Goal: Task Accomplishment & Management: Complete application form

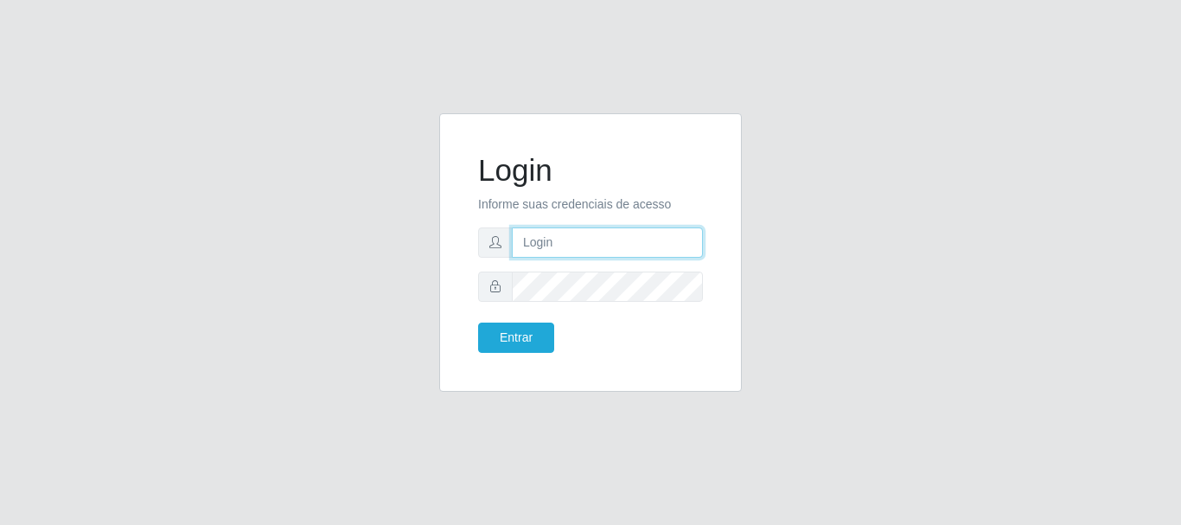
click at [545, 241] on input "text" at bounding box center [607, 242] width 191 height 30
type input "LucasBemais@B09"
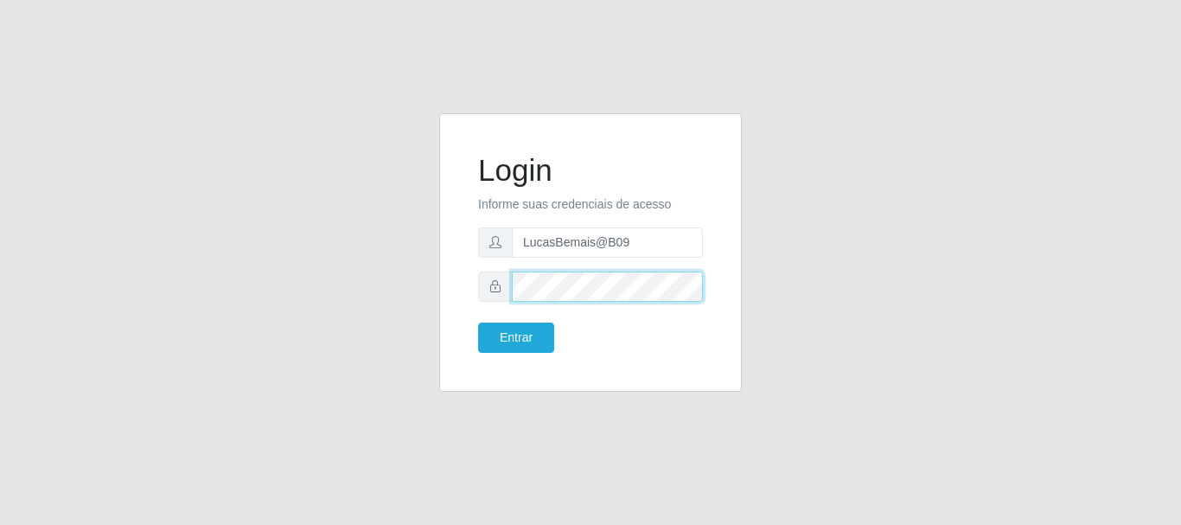
click at [478, 323] on button "Entrar" at bounding box center [516, 338] width 76 height 30
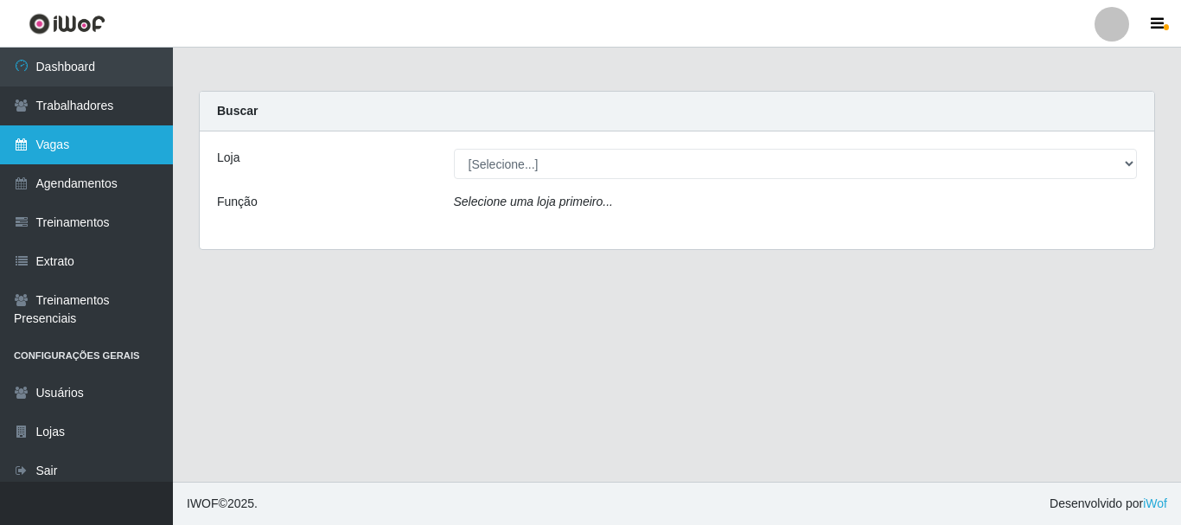
click at [82, 138] on link "Vagas" at bounding box center [86, 144] width 173 height 39
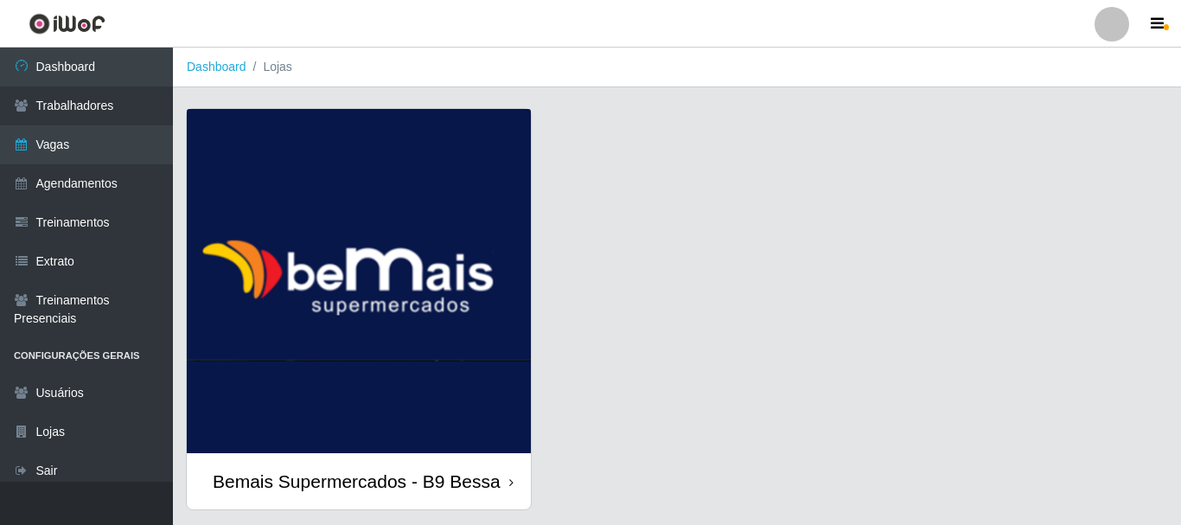
click at [454, 149] on link "Bemais Supermercados - B9 Bessa" at bounding box center [359, 309] width 344 height 400
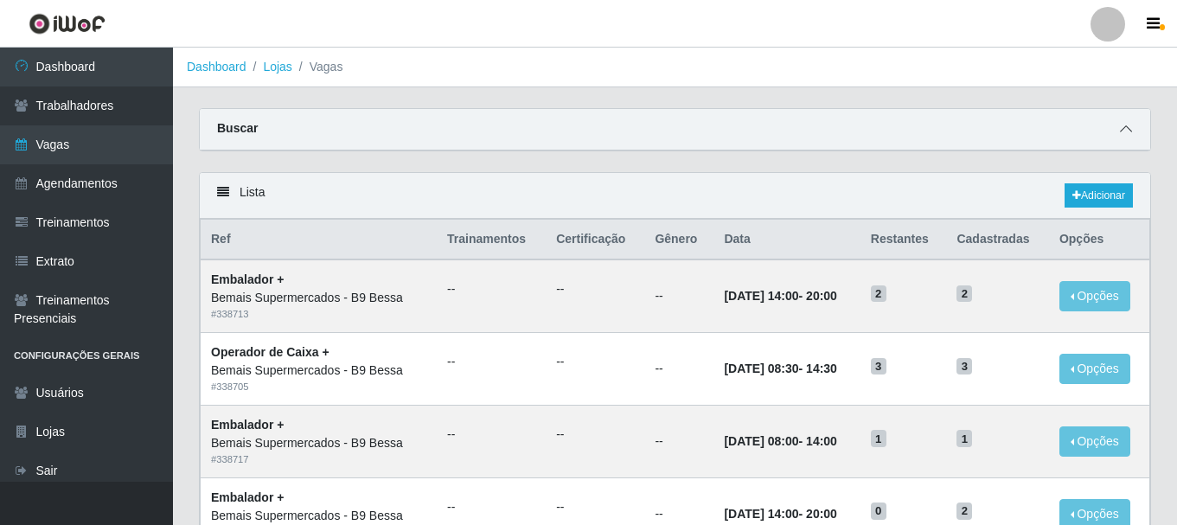
click at [1121, 135] on icon at bounding box center [1126, 129] width 12 height 12
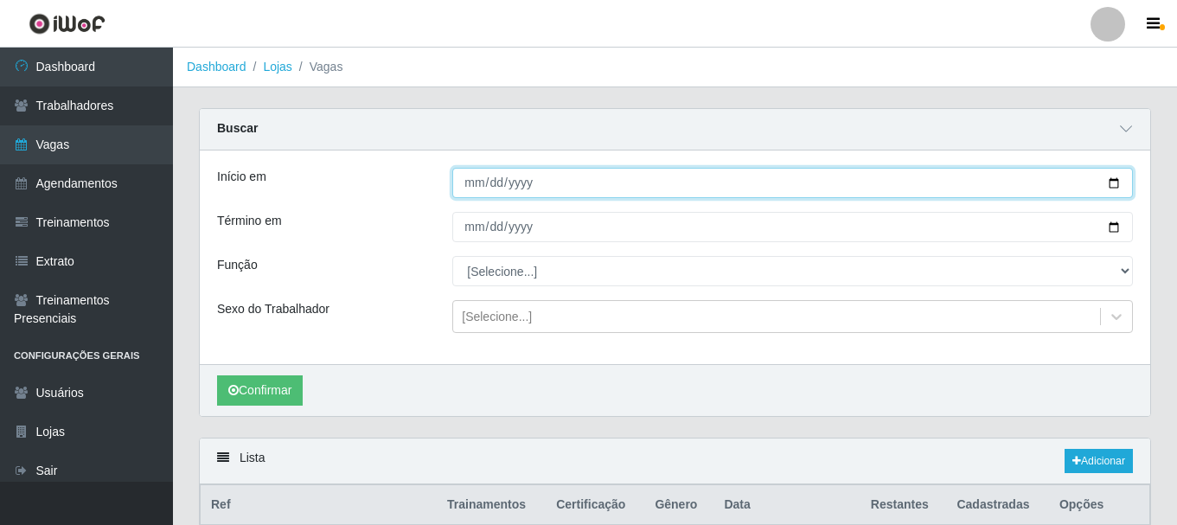
click at [978, 190] on input "Início em" at bounding box center [792, 183] width 681 height 30
click at [1117, 177] on input "Início em" at bounding box center [792, 183] width 681 height 30
type input "[DATE]"
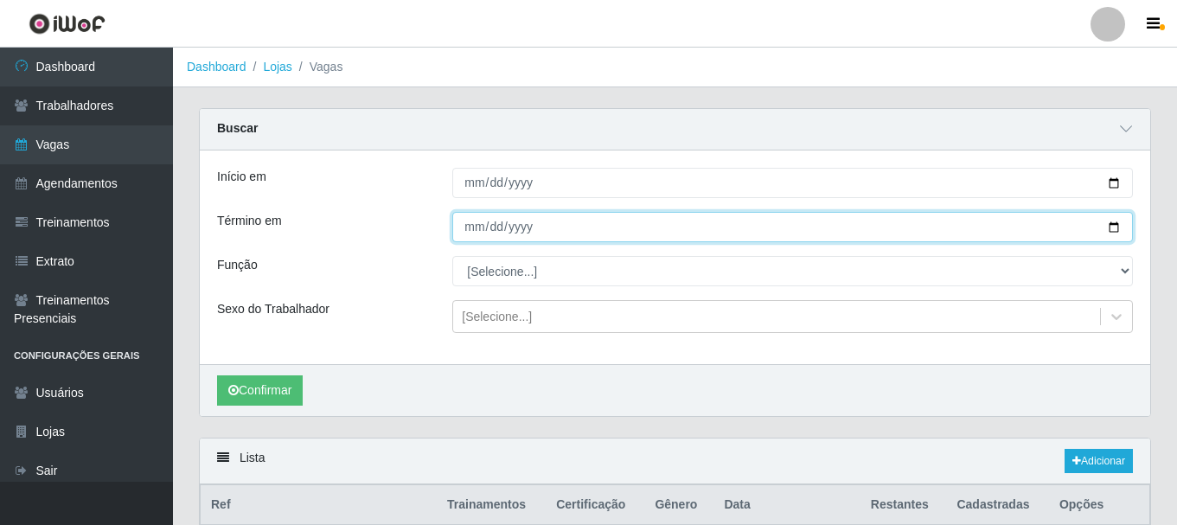
click at [1115, 226] on input "Término em" at bounding box center [792, 227] width 681 height 30
type input "[DATE]"
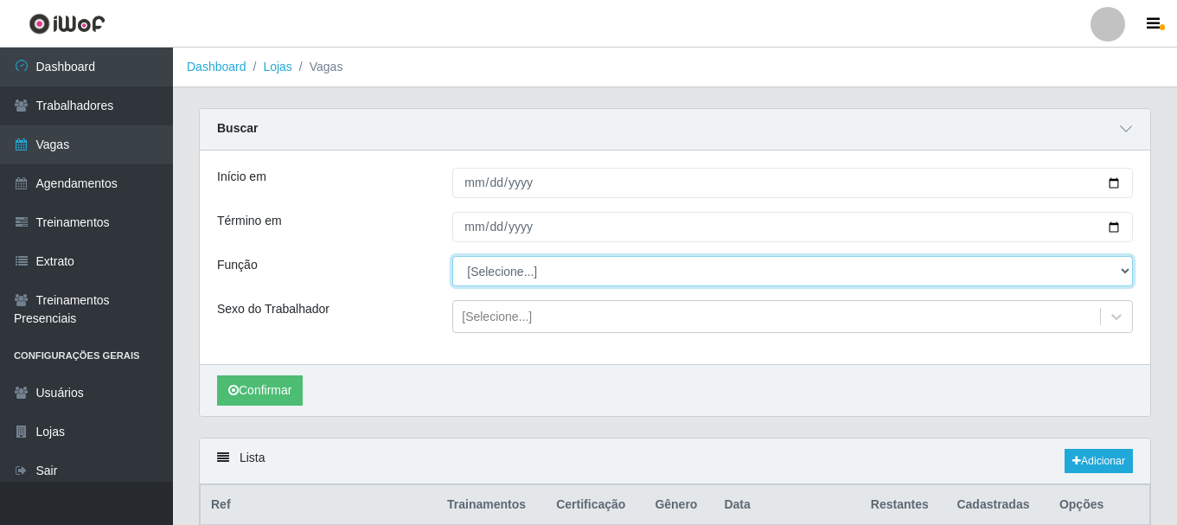
click at [529, 274] on select "[Selecione...] ASG ASG + ASG ++ Auxiliar de Estoque Auxiliar de [GEOGRAPHIC_DAT…" at bounding box center [792, 271] width 681 height 30
click at [452, 257] on select "[Selecione...] ASG ASG + ASG ++ Auxiliar de Estoque Auxiliar de [GEOGRAPHIC_DAT…" at bounding box center [792, 271] width 681 height 30
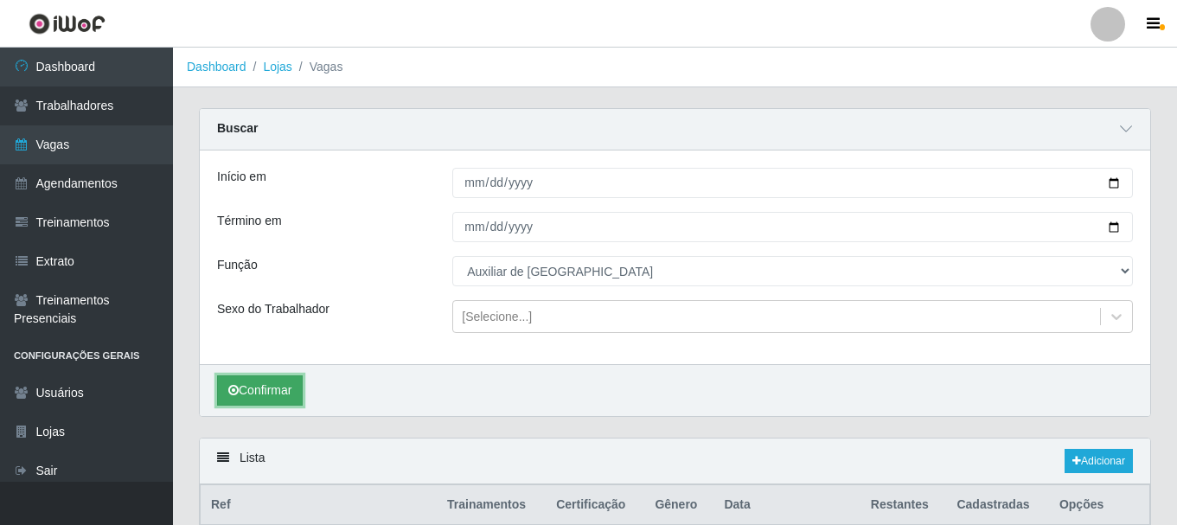
click at [247, 393] on button "Confirmar" at bounding box center [260, 390] width 86 height 30
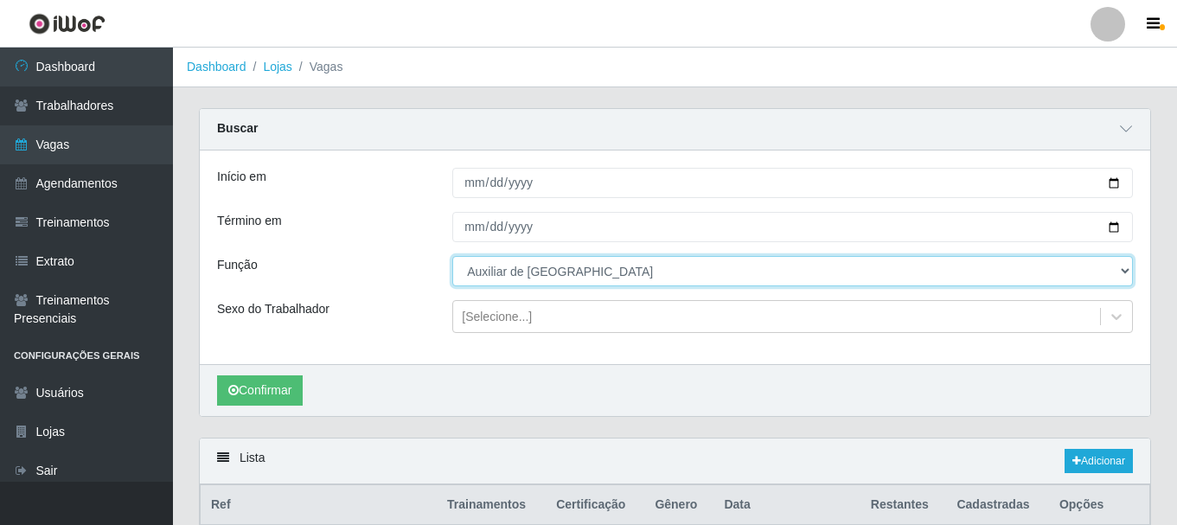
click at [882, 276] on select "[Selecione...] ASG ASG + ASG ++ Auxiliar de Estoque Auxiliar de [GEOGRAPHIC_DAT…" at bounding box center [792, 271] width 681 height 30
select select "16"
click at [452, 257] on select "[Selecione...] ASG ASG + ASG ++ Auxiliar de Estoque Auxiliar de [GEOGRAPHIC_DAT…" at bounding box center [792, 271] width 681 height 30
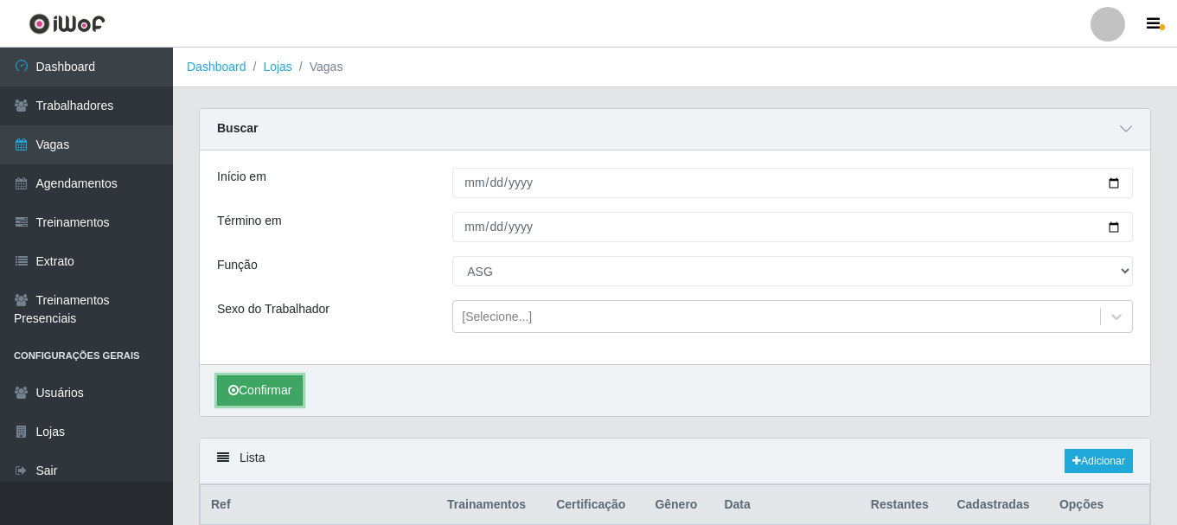
click at [283, 377] on button "Confirmar" at bounding box center [260, 390] width 86 height 30
